Goal: Task Accomplishment & Management: Manage account settings

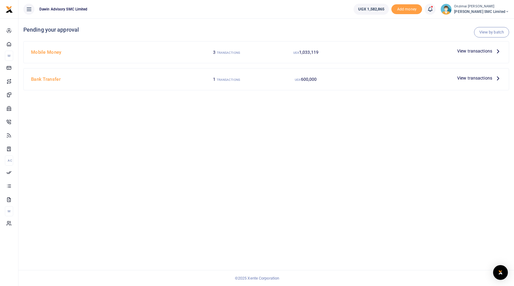
click at [459, 48] on span "View transactions" at bounding box center [474, 51] width 35 height 7
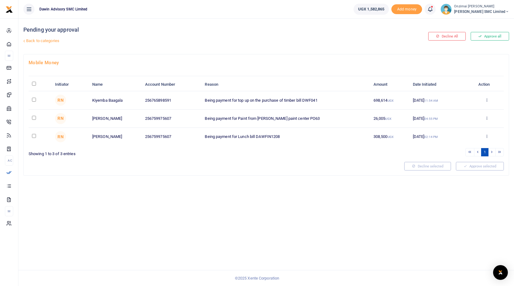
click at [34, 99] on input "checkbox" at bounding box center [34, 100] width 4 height 4
checkbox input "true"
click at [34, 117] on input "checkbox" at bounding box center [34, 118] width 4 height 4
checkbox input "true"
click at [471, 164] on button "Approve selected (2)" at bounding box center [478, 166] width 52 height 9
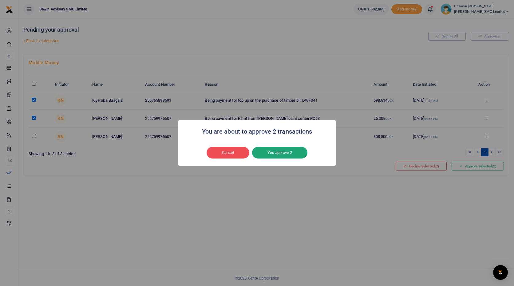
click at [287, 156] on button "Yes approve 2" at bounding box center [279, 153] width 55 height 12
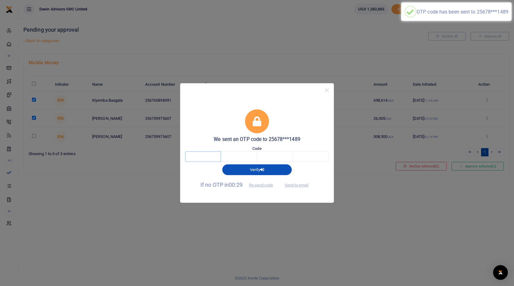
click at [205, 154] on input "text" at bounding box center [203, 157] width 36 height 10
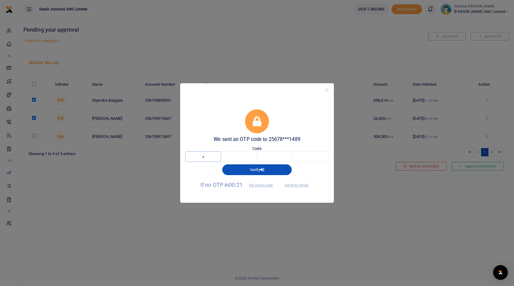
type input "7"
type input "8"
type input "4"
type input "6"
